Goal: Task Accomplishment & Management: Use online tool/utility

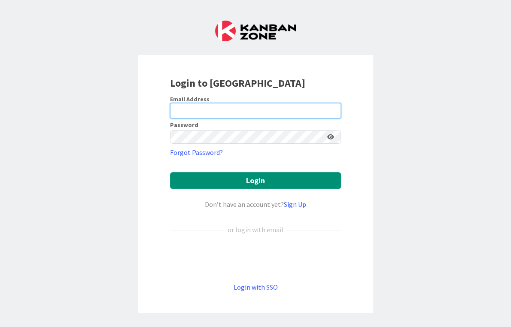
type input "[EMAIL_ADDRESS][DOMAIN_NAME]"
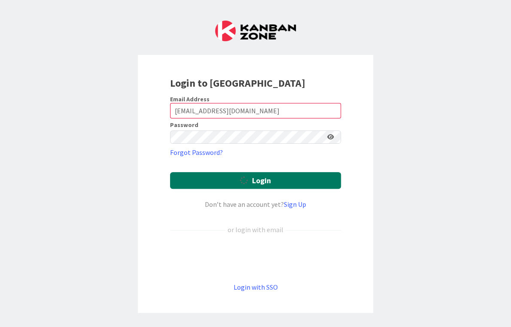
click at [243, 176] on icon "submit" at bounding box center [244, 180] width 8 height 8
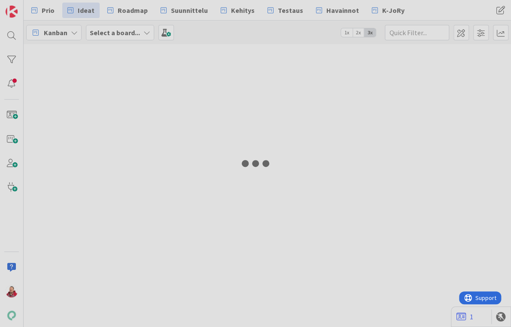
type input "22935"
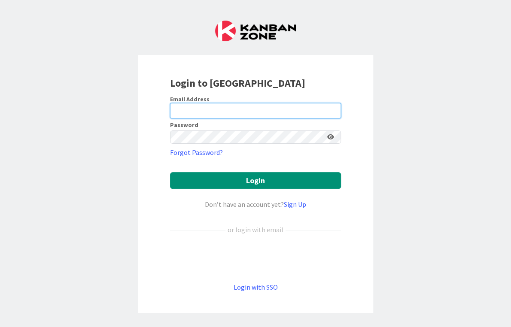
click at [0, 326] on com-1password-button at bounding box center [0, 327] width 0 height 0
type input "[EMAIL_ADDRESS][DOMAIN_NAME]"
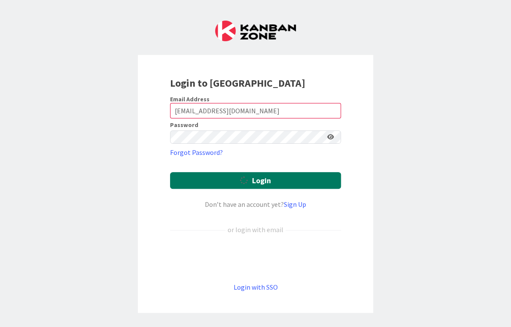
click at [229, 172] on button "Login" at bounding box center [255, 180] width 171 height 17
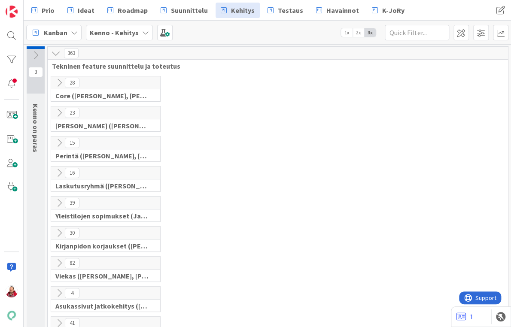
click at [58, 228] on icon at bounding box center [58, 232] width 9 height 9
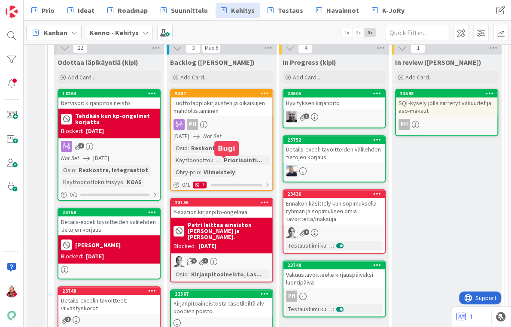
scroll to position [228, 0]
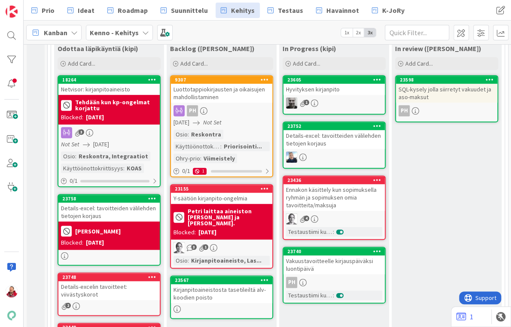
click at [376, 76] on icon at bounding box center [377, 79] width 8 height 6
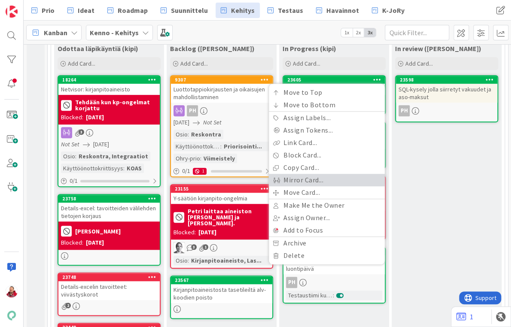
click at [304, 174] on link "Mirror Card..." at bounding box center [327, 180] width 116 height 12
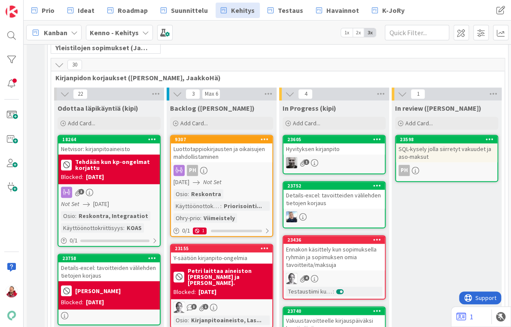
scroll to position [168, 0]
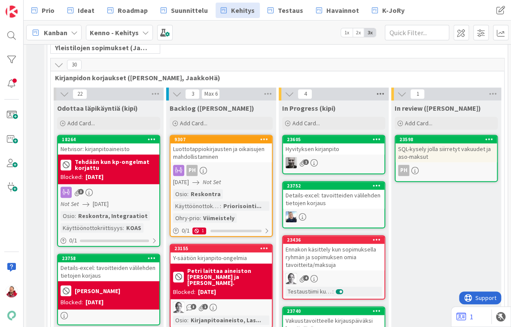
click at [379, 88] on icon at bounding box center [380, 94] width 11 height 13
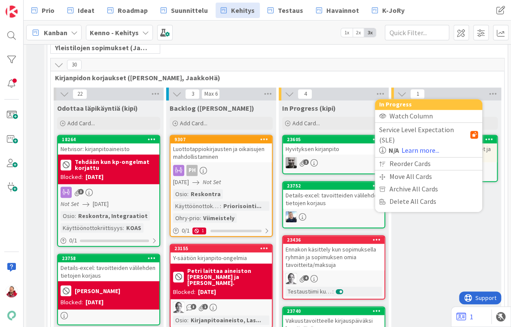
click at [350, 100] on div "In Progress (kipi) Add Card..." at bounding box center [333, 115] width 110 height 31
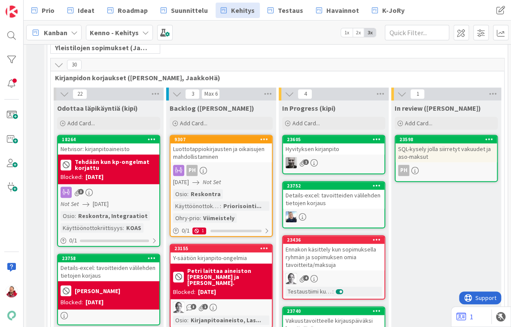
click at [376, 136] on icon at bounding box center [376, 139] width 8 height 6
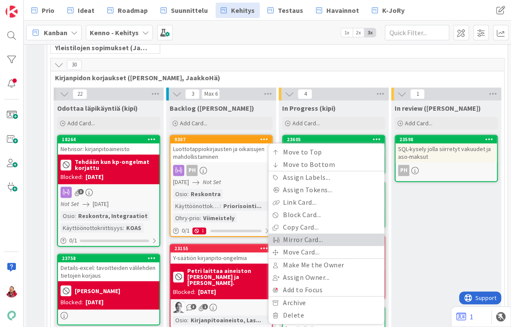
click at [346, 233] on link "Mirror Card..." at bounding box center [326, 239] width 116 height 12
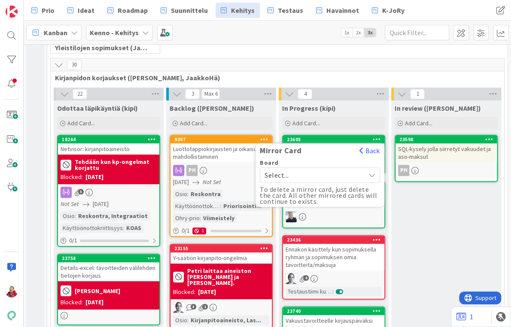
click at [320, 169] on span "Select..." at bounding box center [312, 175] width 96 height 12
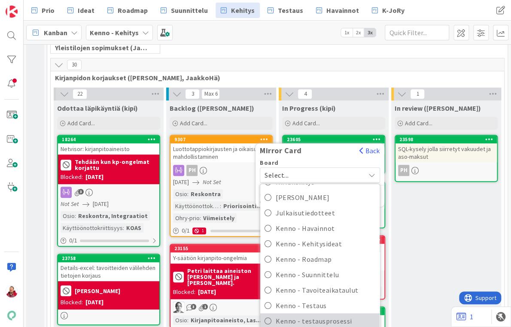
scroll to position [181, 0]
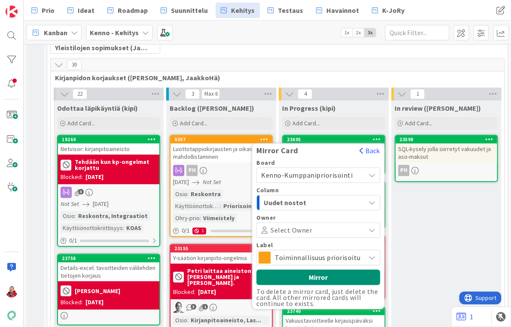
click at [317, 197] on span "Uudet nostot" at bounding box center [295, 202] width 64 height 11
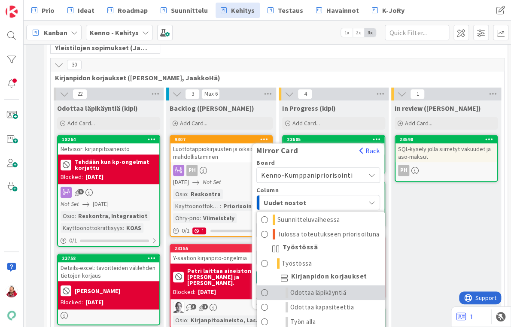
scroll to position [60, 0]
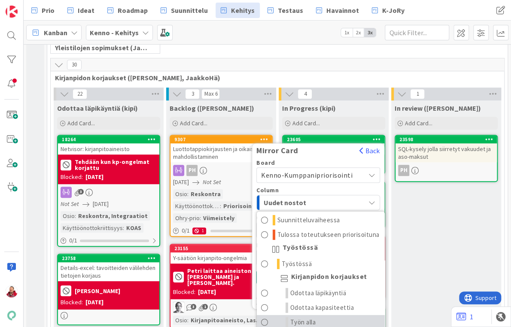
click at [323, 315] on link "Työn alla" at bounding box center [321, 322] width 128 height 15
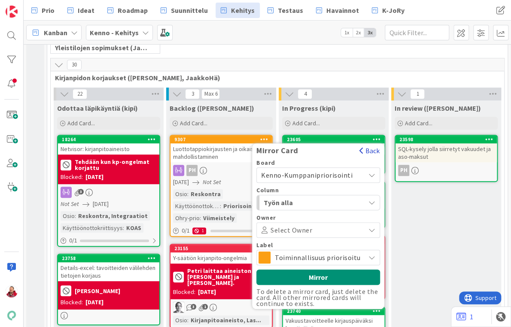
click at [368, 146] on button "Back" at bounding box center [369, 150] width 21 height 9
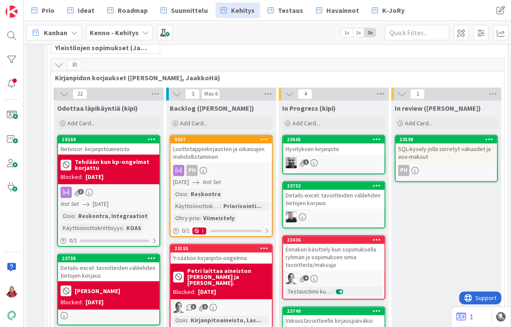
click at [339, 143] on div "Hyvityksen kirjanpito" at bounding box center [333, 148] width 101 height 11
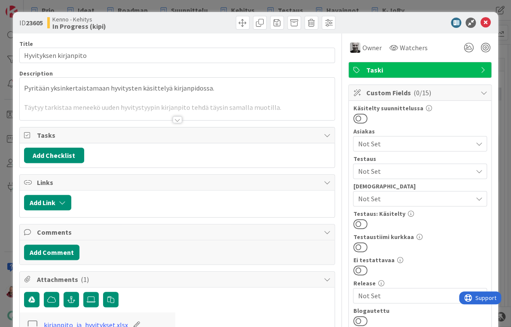
click at [177, 116] on div at bounding box center [176, 119] width 9 height 7
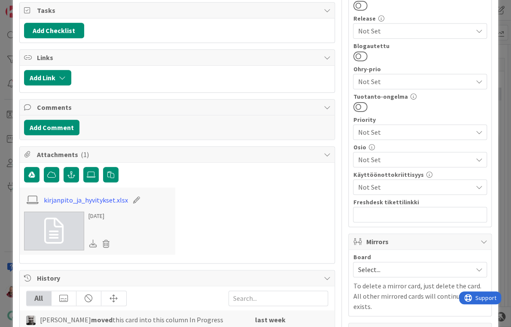
scroll to position [333, 0]
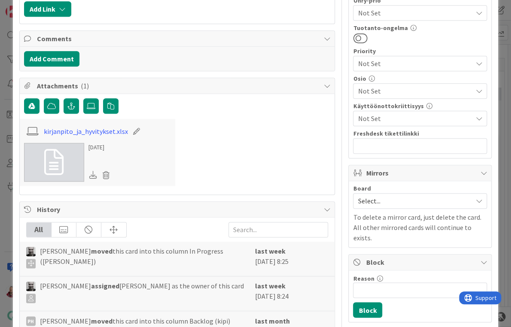
click at [376, 195] on span "Select..." at bounding box center [412, 201] width 110 height 12
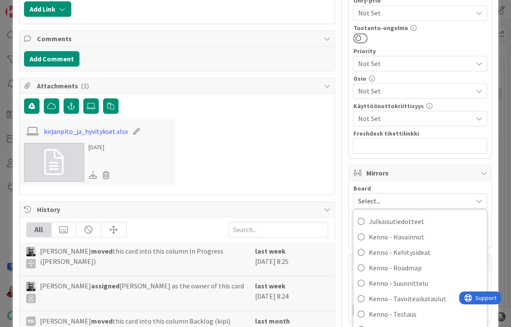
scroll to position [192, 0]
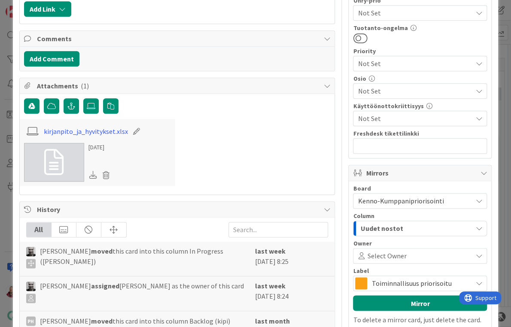
click at [373, 223] on span "Uudet nostot" at bounding box center [381, 228] width 42 height 11
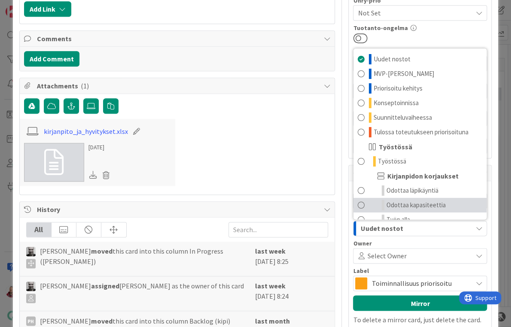
scroll to position [10, 0]
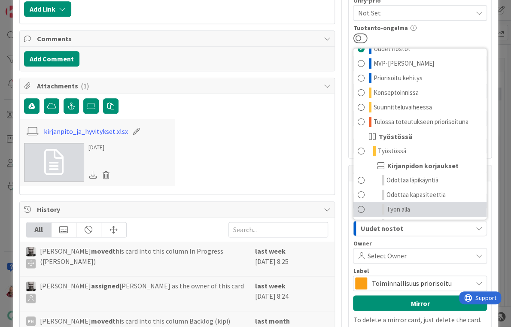
click at [390, 204] on span "Työn alla" at bounding box center [398, 209] width 24 height 10
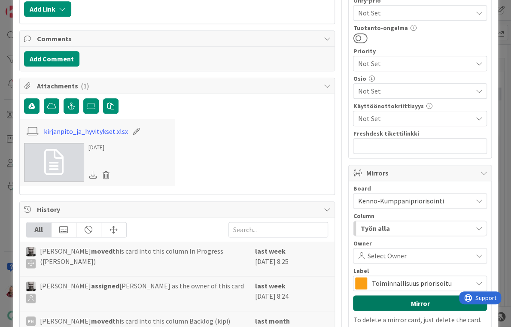
click at [408, 295] on button "Mirror" at bounding box center [420, 302] width 134 height 15
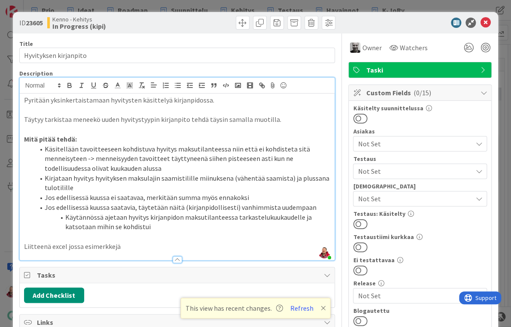
scroll to position [0, 0]
click at [481, 18] on icon at bounding box center [485, 23] width 10 height 10
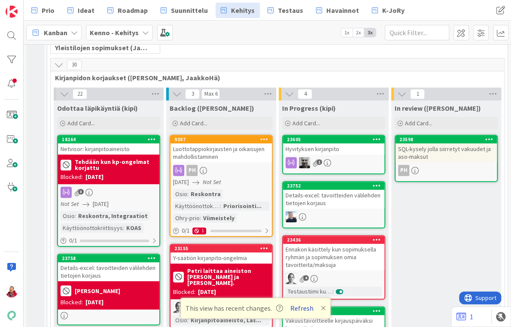
click at [292, 311] on button "Refresh" at bounding box center [301, 307] width 29 height 11
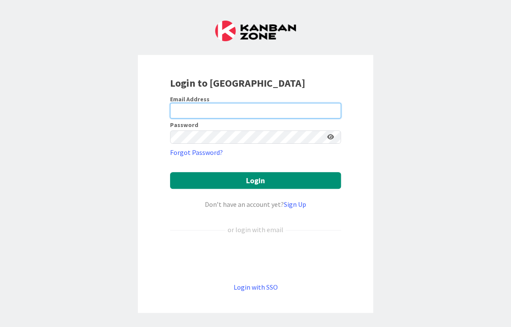
type input "[EMAIL_ADDRESS][DOMAIN_NAME]"
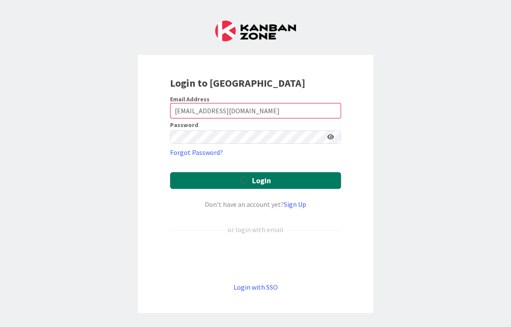
click at [233, 173] on button "Login" at bounding box center [255, 180] width 171 height 17
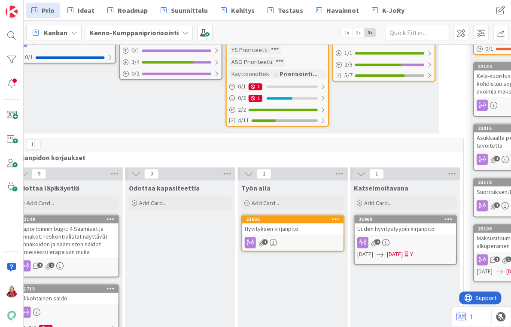
scroll to position [329, 610]
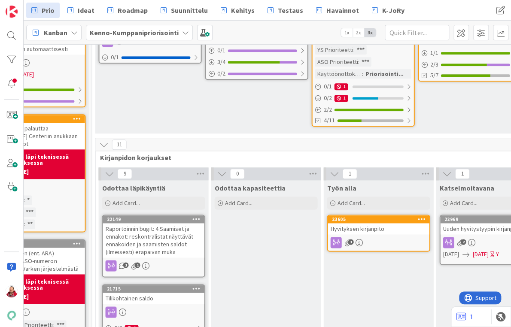
click at [170, 223] on div "Raportoinnin bugit: 4.Saamiset ja ennakot: reskontralistat näyttävät ennakoiden…" at bounding box center [153, 240] width 101 height 34
click at [178, 306] on div at bounding box center [153, 311] width 101 height 11
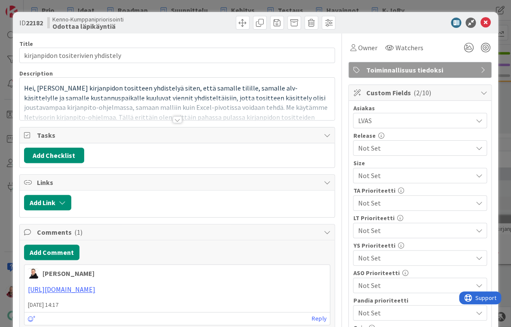
scroll to position [144, 0]
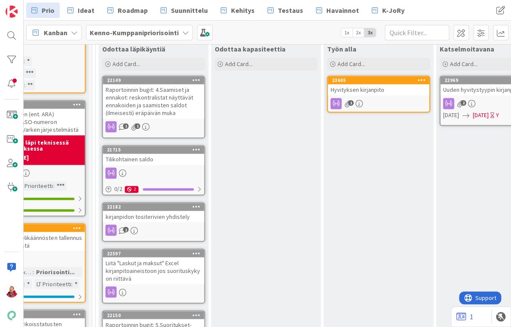
click at [157, 257] on div "Liitä "Laskut ja maksut" Excel kirjanpitoaineistoon jos suorituskyky on riittävä" at bounding box center [153, 270] width 101 height 27
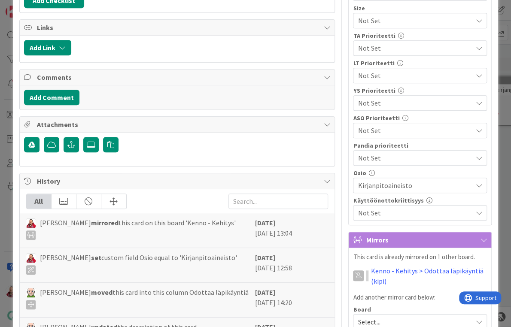
scroll to position [183, 0]
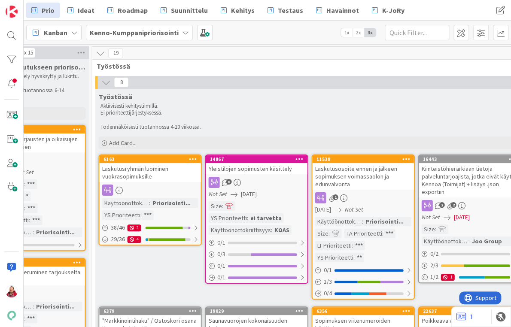
scroll to position [0, 610]
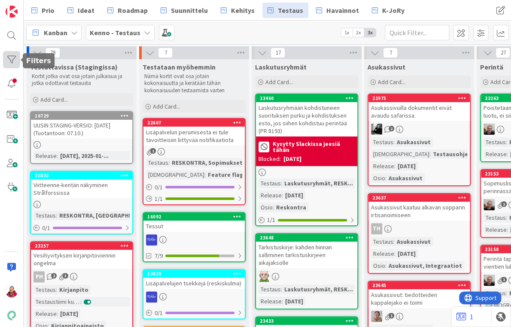
click at [12, 58] on div at bounding box center [11, 59] width 17 height 17
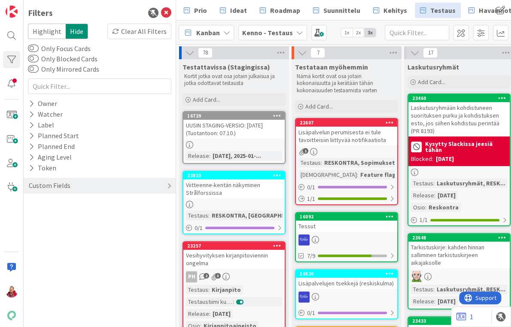
click at [46, 178] on div "Custom Fields" at bounding box center [100, 186] width 152 height 16
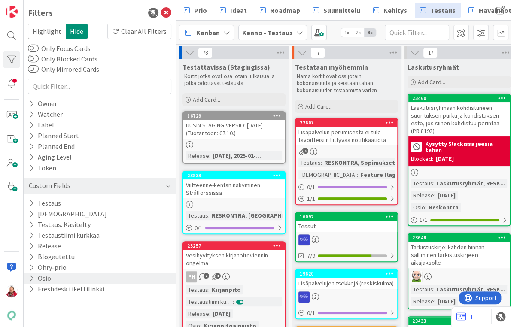
click at [34, 273] on button "Osio" at bounding box center [40, 278] width 24 height 11
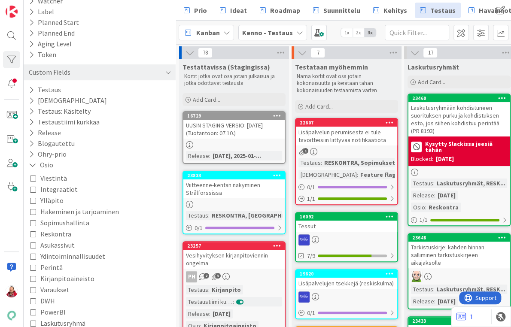
scroll to position [113, 0]
click at [40, 273] on span "Kirjanpitoaineisto" at bounding box center [67, 278] width 54 height 11
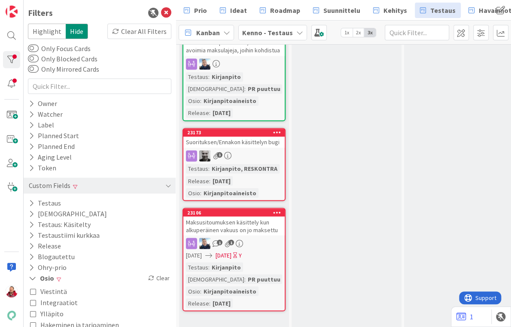
scroll to position [0, 0]
click at [166, 10] on icon at bounding box center [166, 13] width 10 height 10
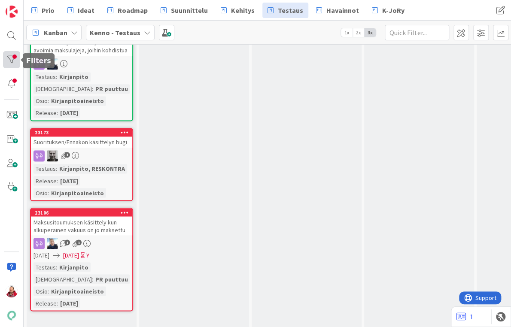
click at [15, 60] on div at bounding box center [11, 59] width 17 height 17
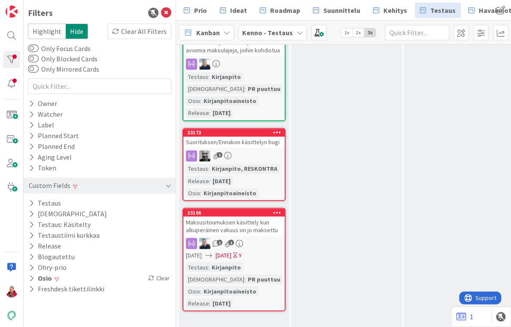
click at [70, 178] on div "Custom Fields" at bounding box center [100, 186] width 152 height 16
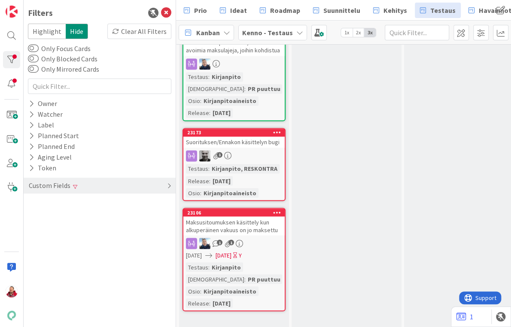
click at [70, 178] on div "Custom Fields" at bounding box center [100, 186] width 152 height 16
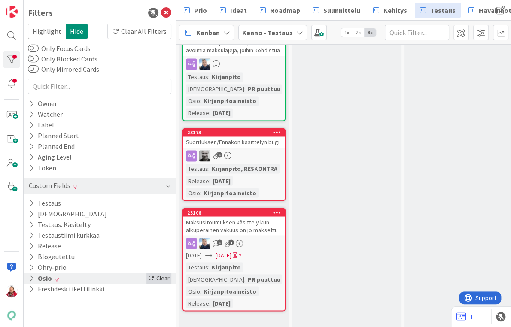
click at [160, 273] on div "Clear" at bounding box center [158, 278] width 25 height 11
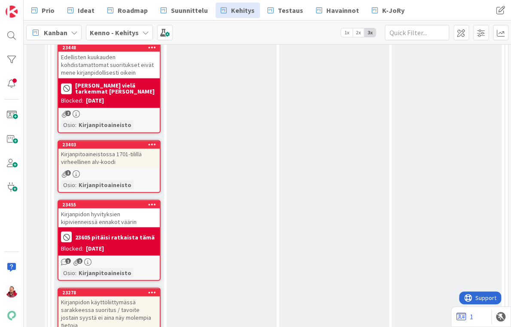
scroll to position [673, 0]
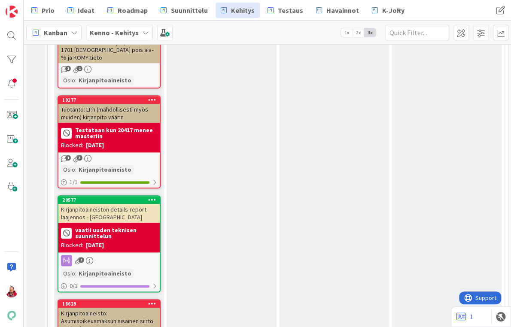
scroll to position [1509, 0]
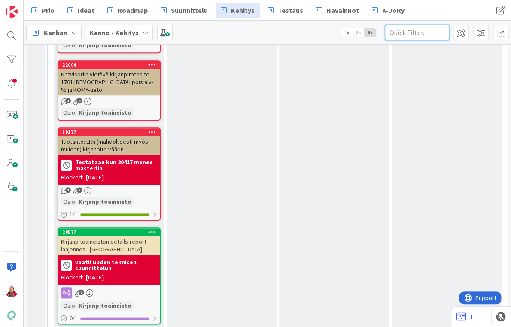
click at [417, 27] on input "text" at bounding box center [416, 32] width 64 height 15
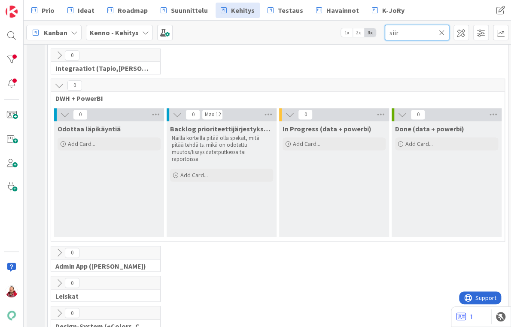
scroll to position [420, 0]
type input "s"
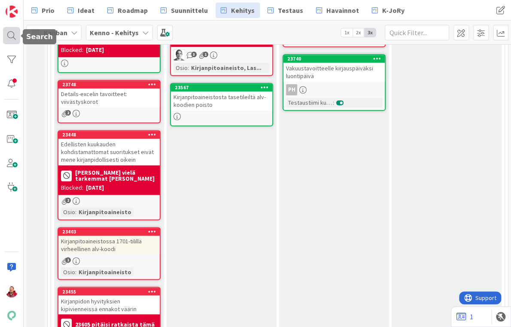
click at [13, 31] on div at bounding box center [11, 35] width 17 height 17
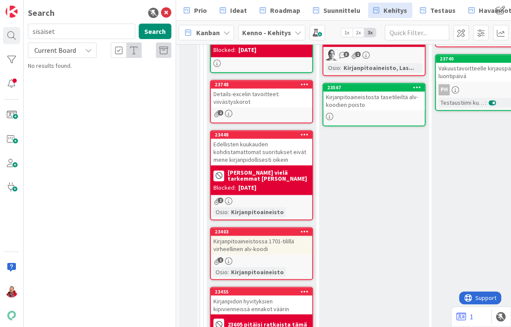
click at [51, 46] on span "Current Board" at bounding box center [55, 50] width 42 height 9
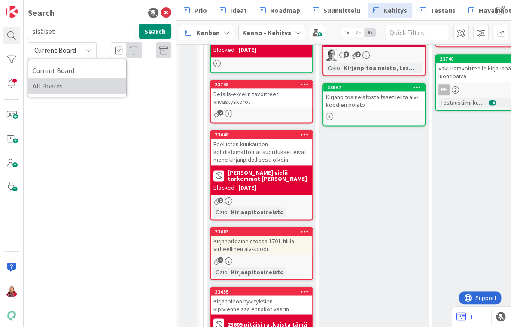
click at [47, 79] on span "All Boards" at bounding box center [77, 85] width 89 height 13
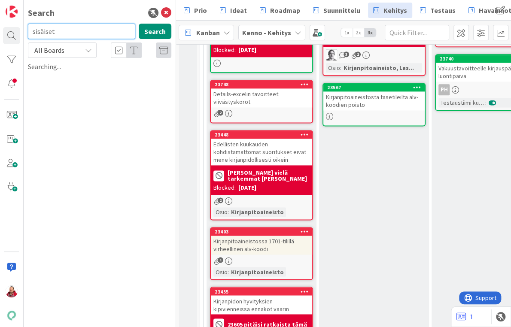
click at [65, 30] on input "sisäiset" at bounding box center [81, 31] width 107 height 15
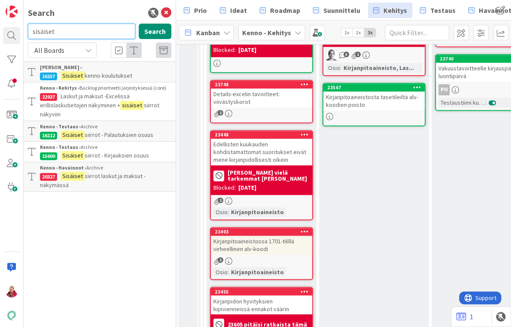
click at [56, 31] on input "sisäiset" at bounding box center [81, 31] width 107 height 15
type input "ennakko"
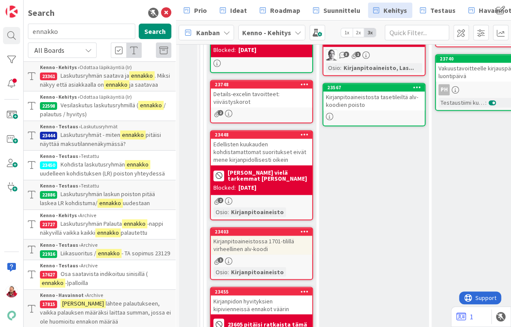
scroll to position [0, 0]
click at [166, 12] on icon at bounding box center [166, 13] width 10 height 10
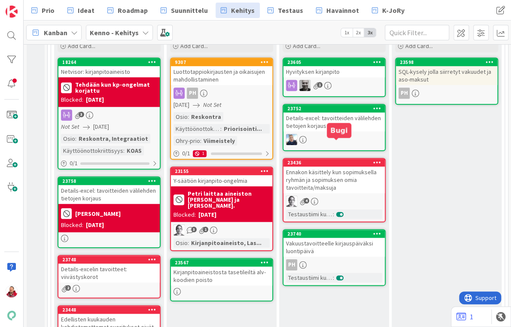
scroll to position [236, 0]
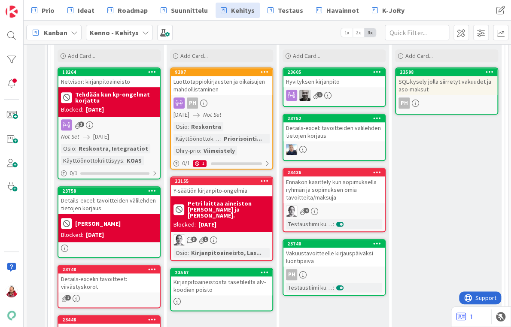
click at [342, 122] on div "Details-excel: tavoitteiden välilehden tietojen korjaus" at bounding box center [333, 131] width 101 height 19
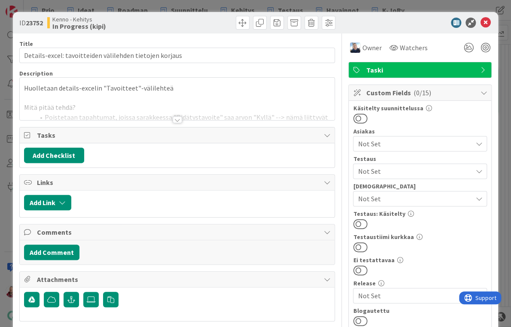
click at [172, 116] on div at bounding box center [176, 119] width 9 height 7
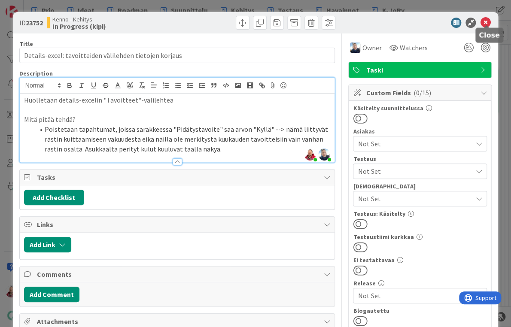
click at [485, 21] on icon at bounding box center [485, 23] width 10 height 10
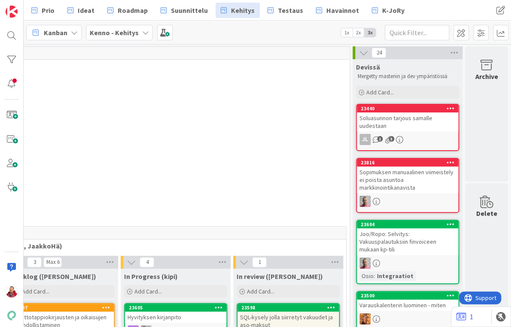
scroll to position [0, 158]
click at [10, 59] on div at bounding box center [11, 59] width 17 height 17
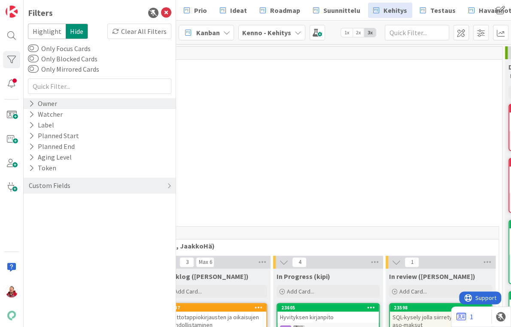
click at [32, 100] on icon at bounding box center [32, 103] width 6 height 7
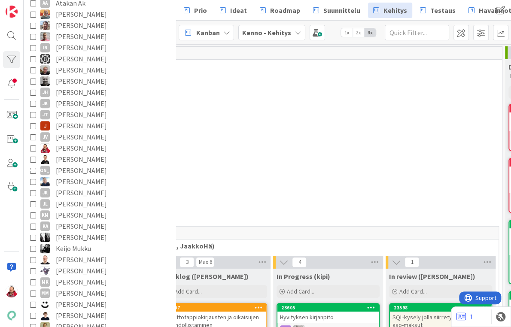
scroll to position [173, 0]
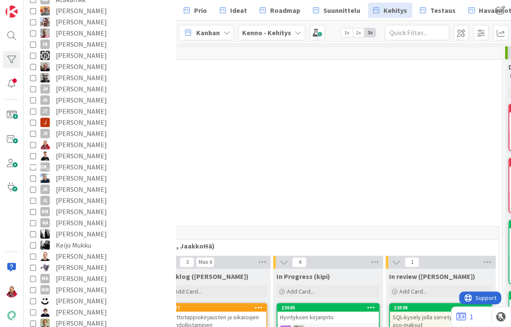
click at [33, 175] on icon at bounding box center [33, 178] width 6 height 6
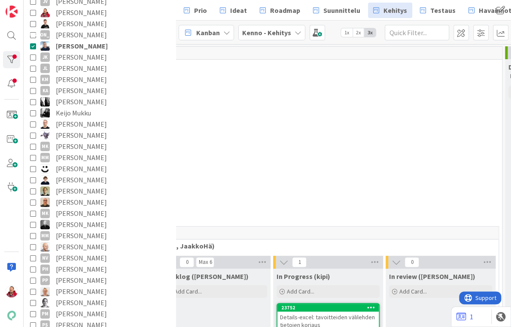
scroll to position [384, 0]
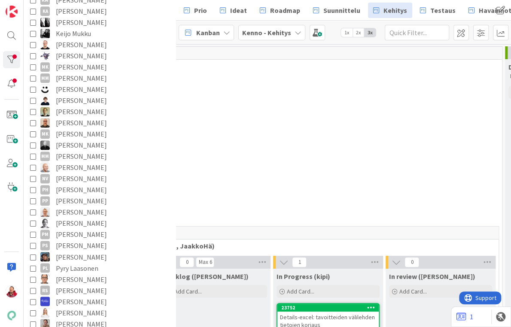
click at [33, 187] on icon at bounding box center [33, 190] width 6 height 6
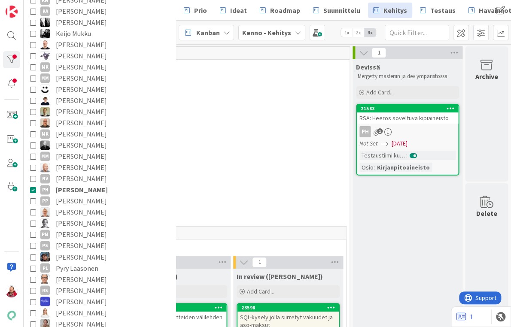
scroll to position [0, 311]
click at [35, 187] on icon at bounding box center [33, 190] width 6 height 6
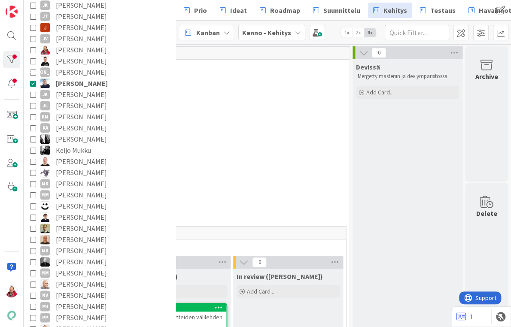
scroll to position [270, 0]
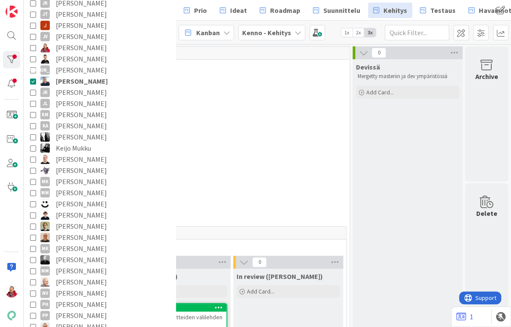
click at [31, 78] on icon at bounding box center [33, 81] width 6 height 6
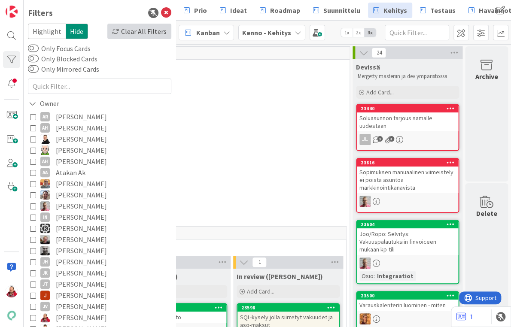
scroll to position [0, 0]
click at [165, 13] on icon at bounding box center [166, 13] width 10 height 10
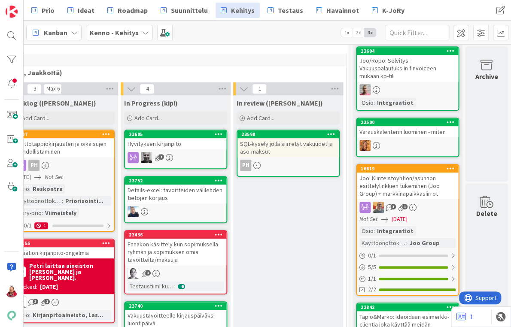
scroll to position [181, 158]
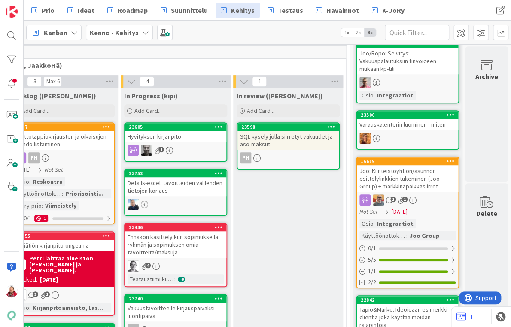
click at [187, 177] on div "Details-excel: tavoitteiden välilehden tietojen korjaus" at bounding box center [175, 186] width 101 height 19
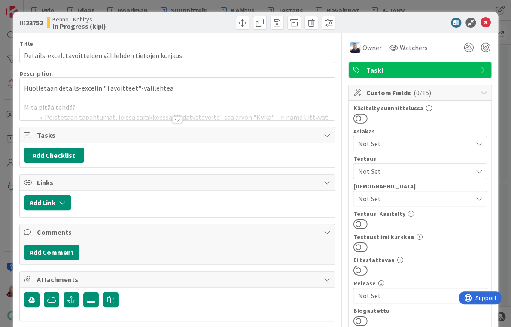
click at [175, 116] on div at bounding box center [176, 119] width 9 height 7
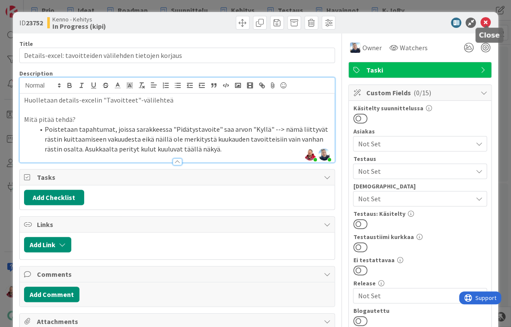
click at [485, 21] on icon at bounding box center [485, 23] width 10 height 10
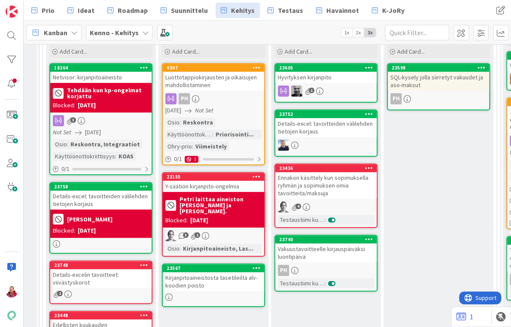
scroll to position [239, 8]
